Goal: Information Seeking & Learning: Learn about a topic

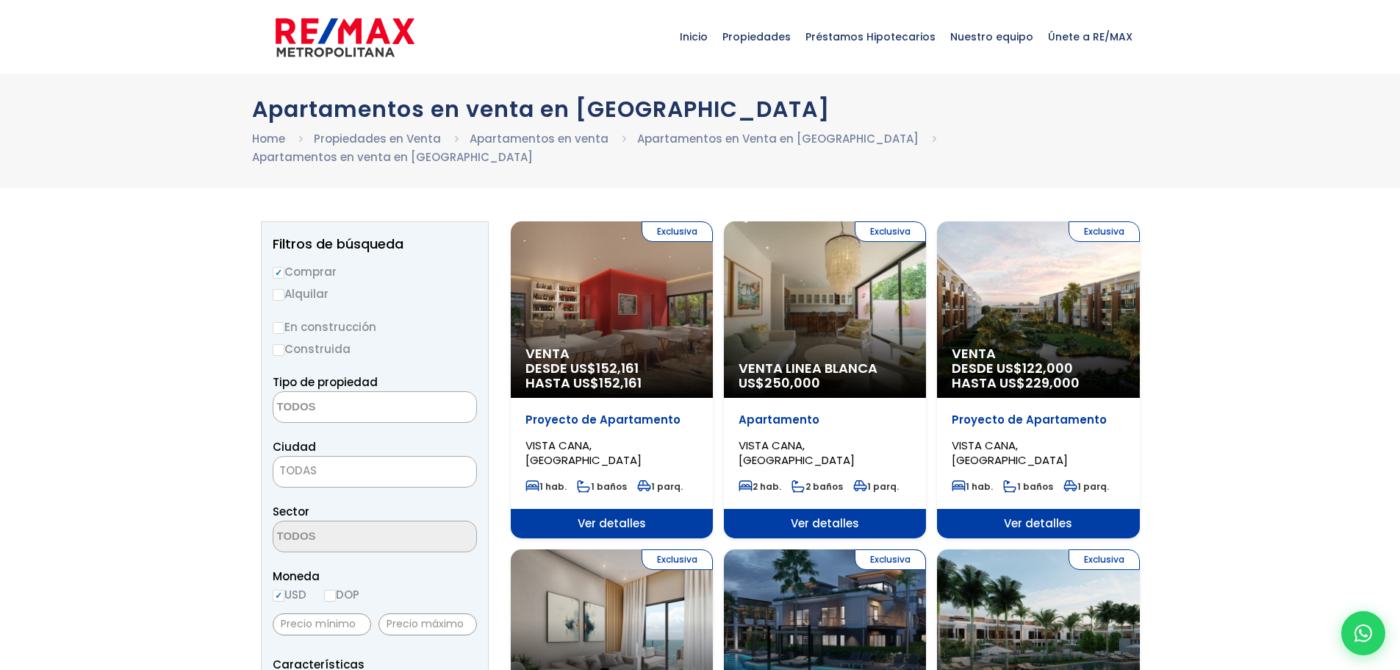
select select
click at [623, 293] on div "Exclusiva Venta DESDE US$ 152,161 HASTA US$ 152,161" at bounding box center [612, 309] width 202 height 176
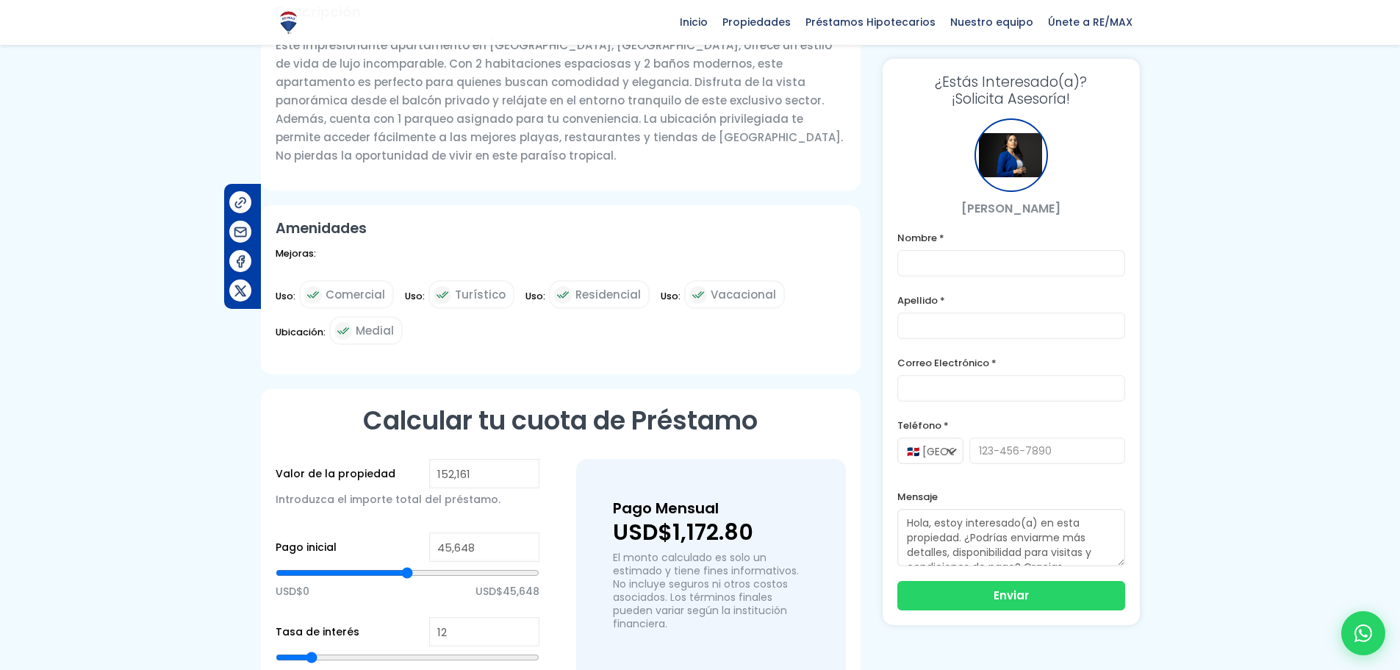
scroll to position [662, 0]
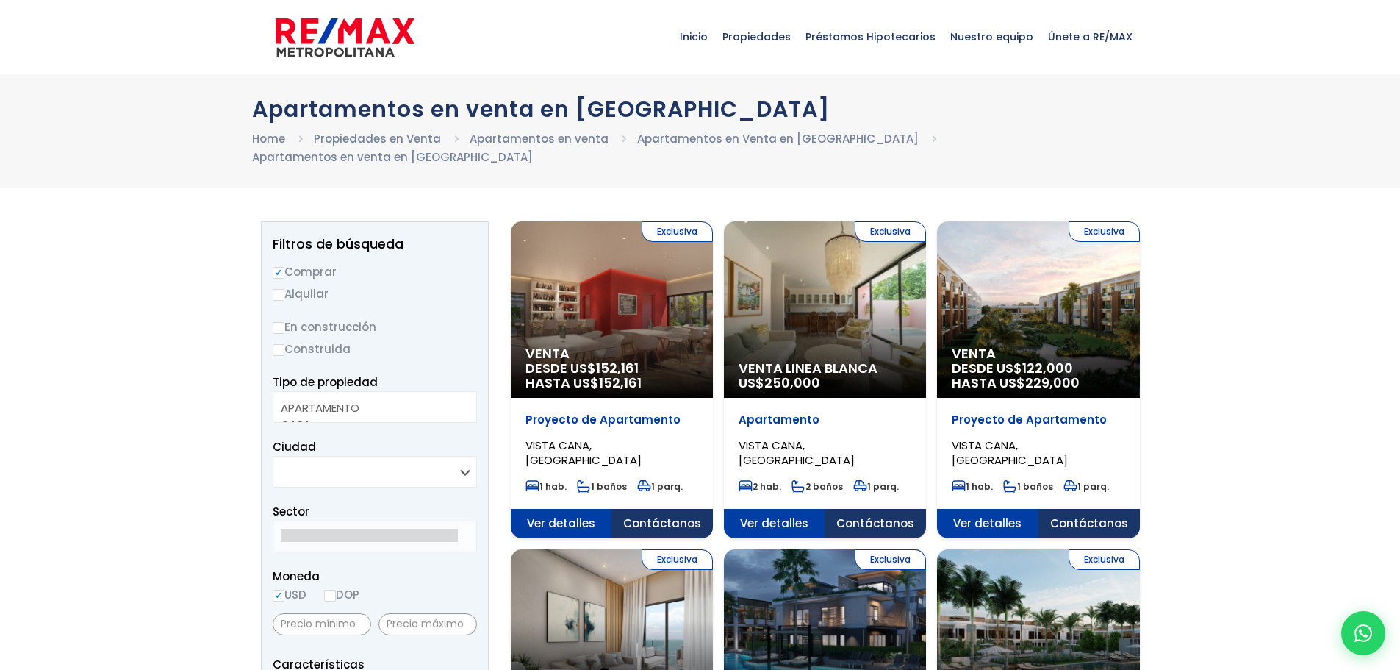
select select
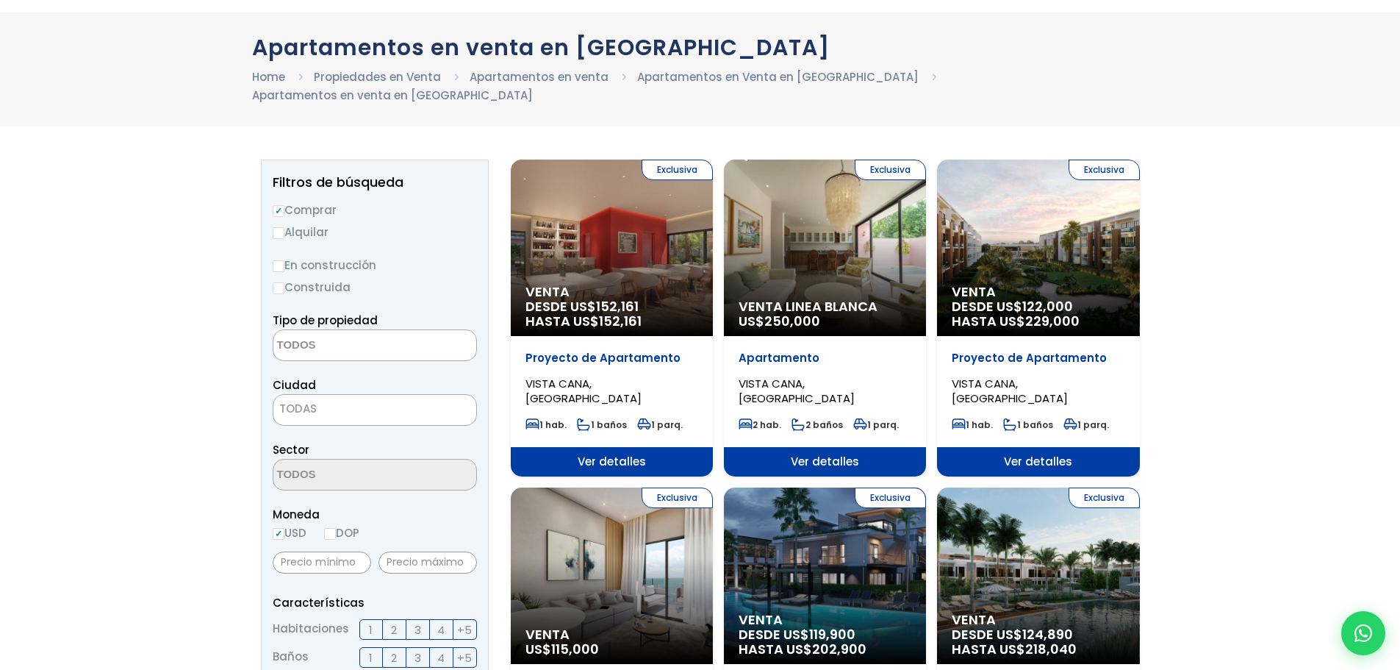
scroll to position [147, 0]
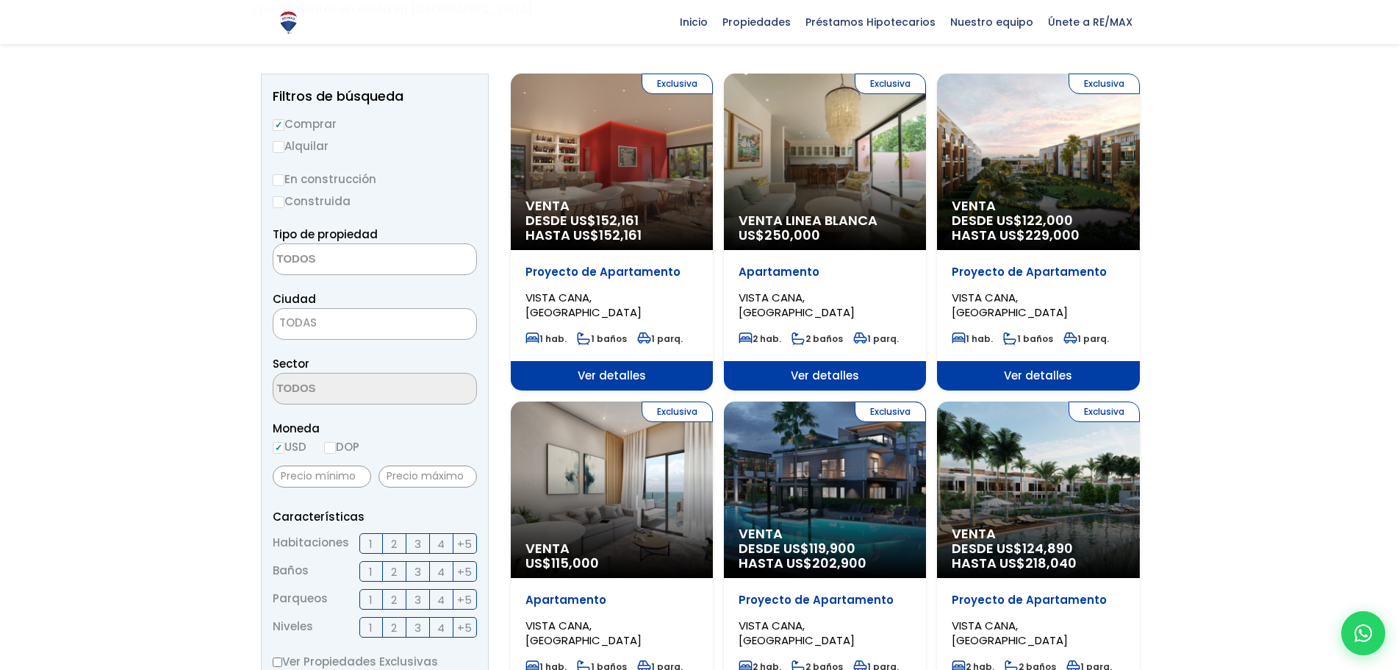
click at [1023, 127] on div "Exclusiva Venta DESDE US$ 122,000 HASTA US$ 229,000" at bounding box center [1038, 162] width 202 height 176
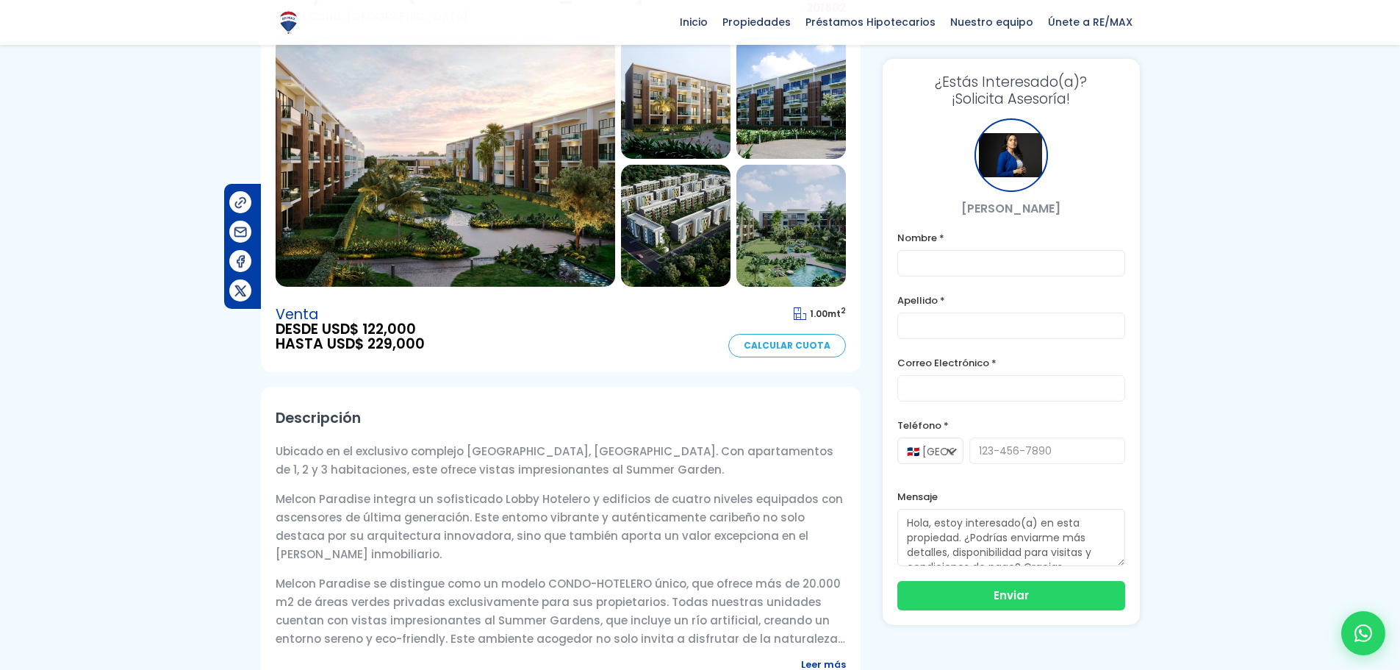
scroll to position [74, 0]
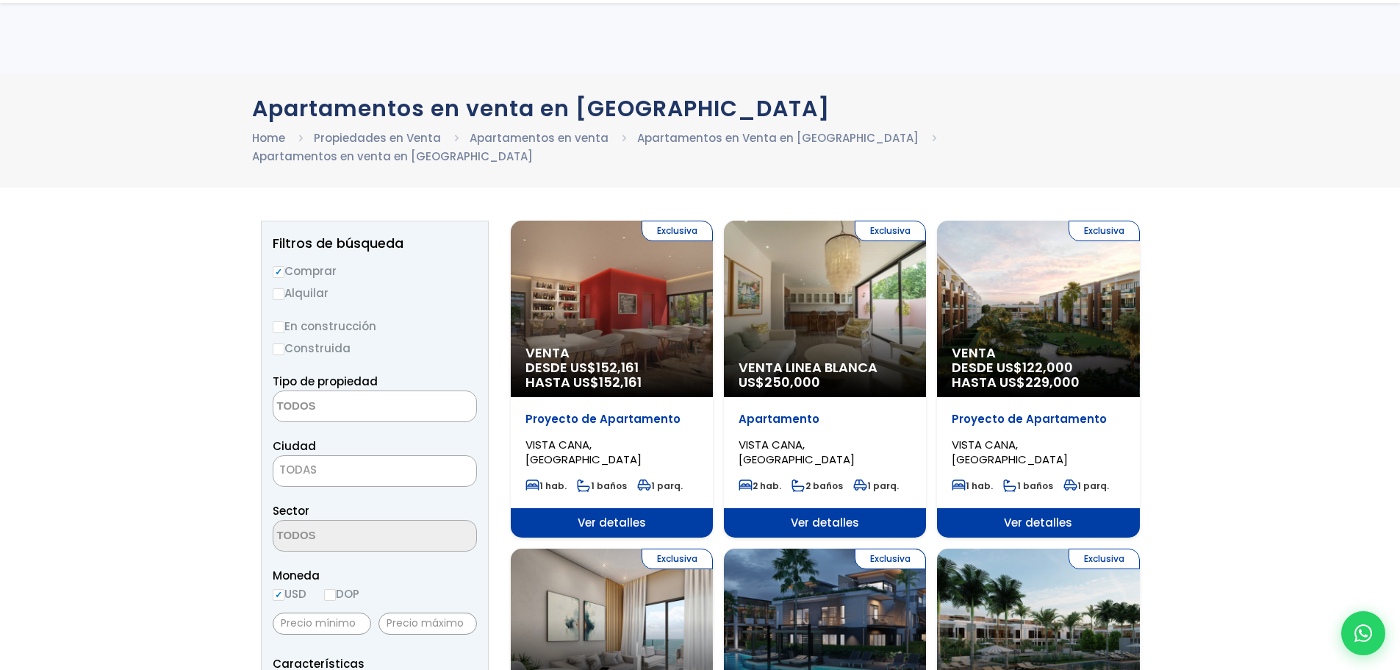
select select
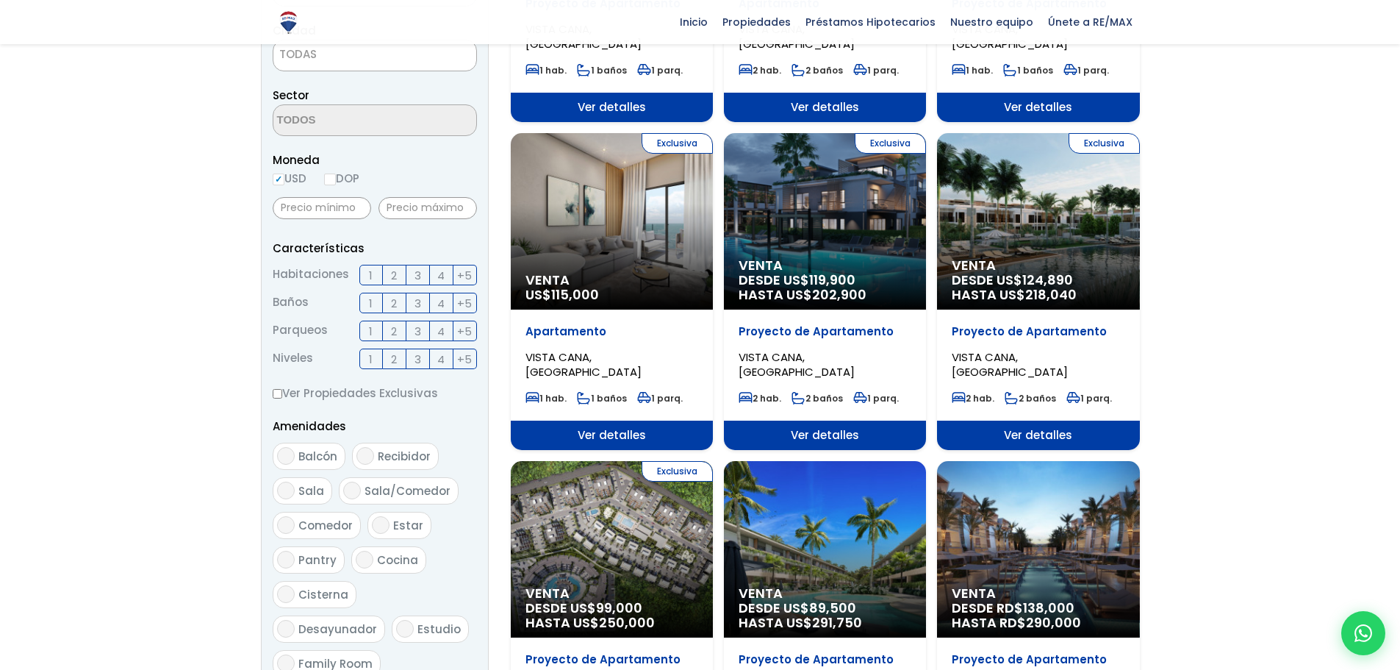
scroll to position [441, 0]
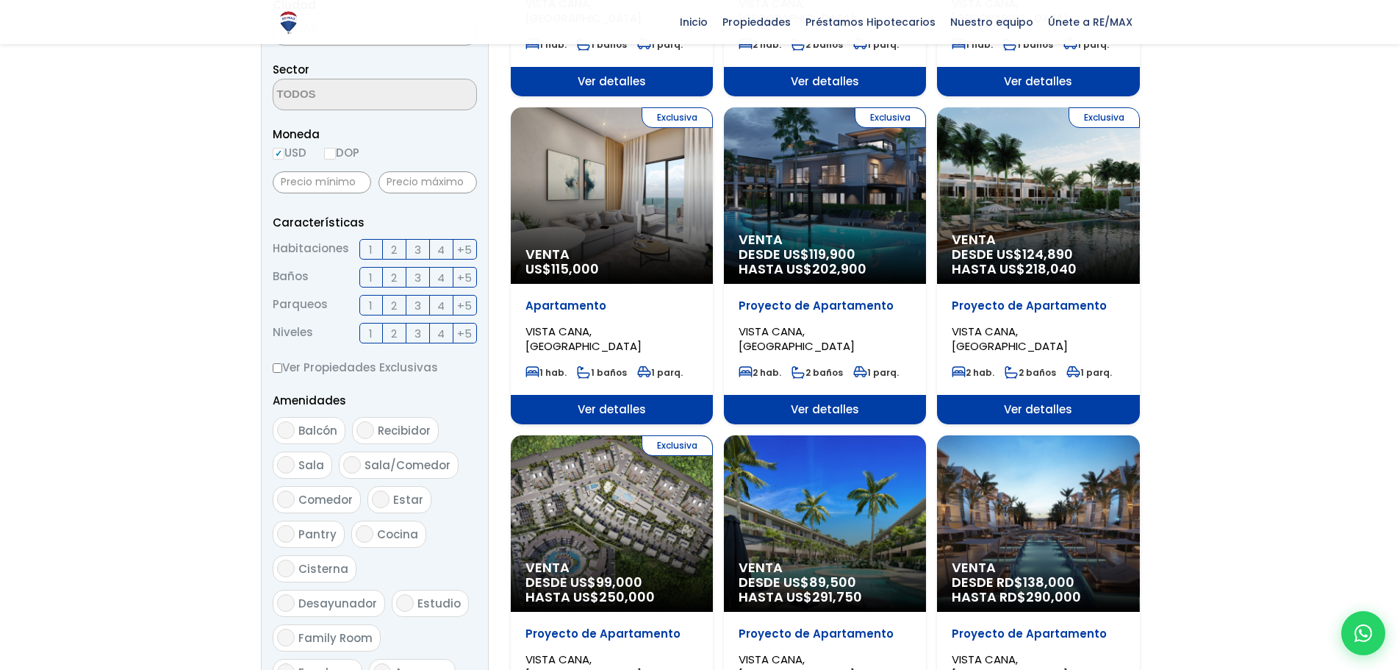
click at [616, 488] on div "Exclusiva Venta DESDE US$ 99,000 HASTA US$ 250,000" at bounding box center [612, 523] width 202 height 176
